Goal: Task Accomplishment & Management: Use online tool/utility

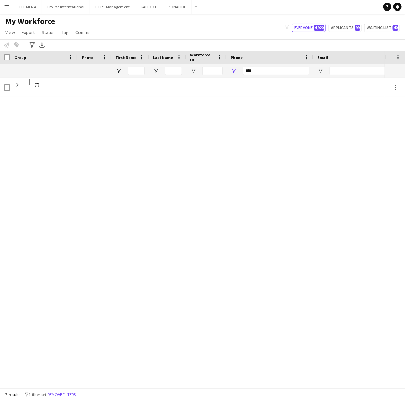
click at [13, 5] on app-navbar "Menu Boards Boards Boards All jobs Status Workforce Workforce My Workforce Recr…" at bounding box center [202, 7] width 405 height 14
click at [12, 5] on button "Menu" at bounding box center [7, 7] width 14 height 14
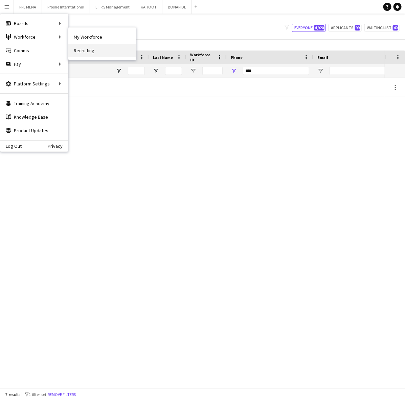
click at [80, 48] on link "Recruiting" at bounding box center [102, 51] width 68 height 14
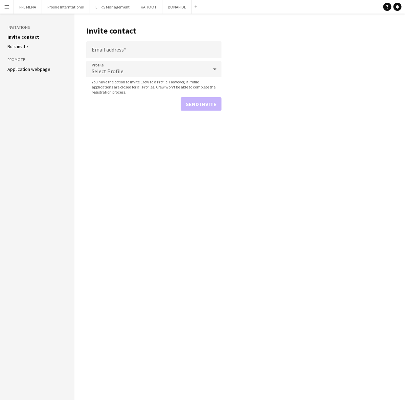
click at [40, 70] on link "Application webpage" at bounding box center [28, 69] width 43 height 6
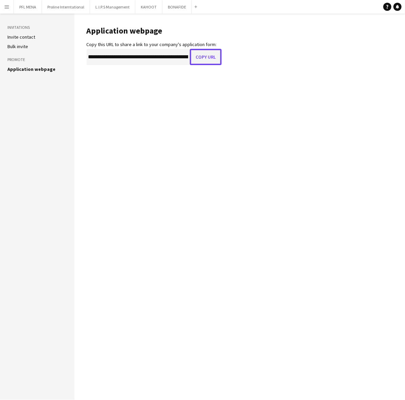
click at [212, 53] on button "Copy URL" at bounding box center [206, 57] width 32 height 16
